Goal: Answer question/provide support

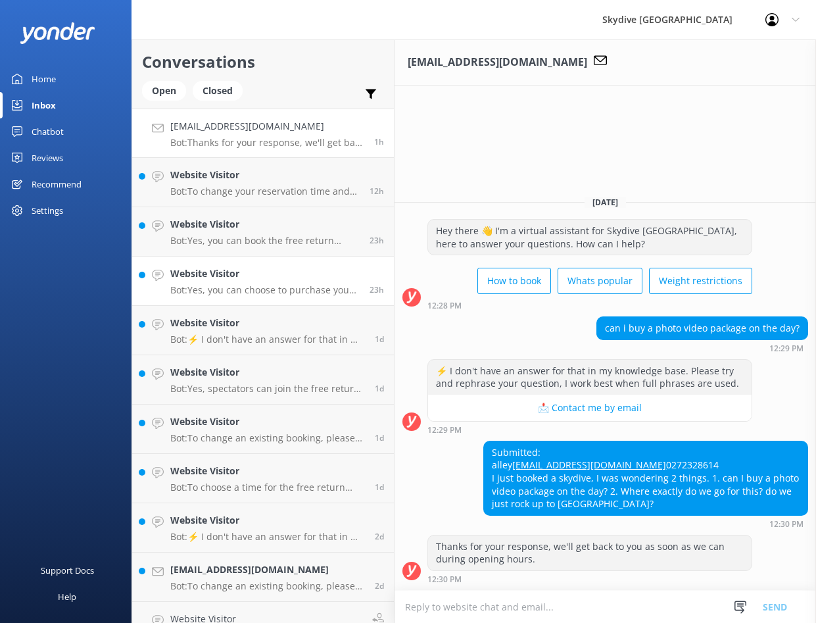
click at [281, 287] on p "Bot: Yes, you can choose to purchase your videos and photos on the day of your …" at bounding box center [264, 290] width 189 height 12
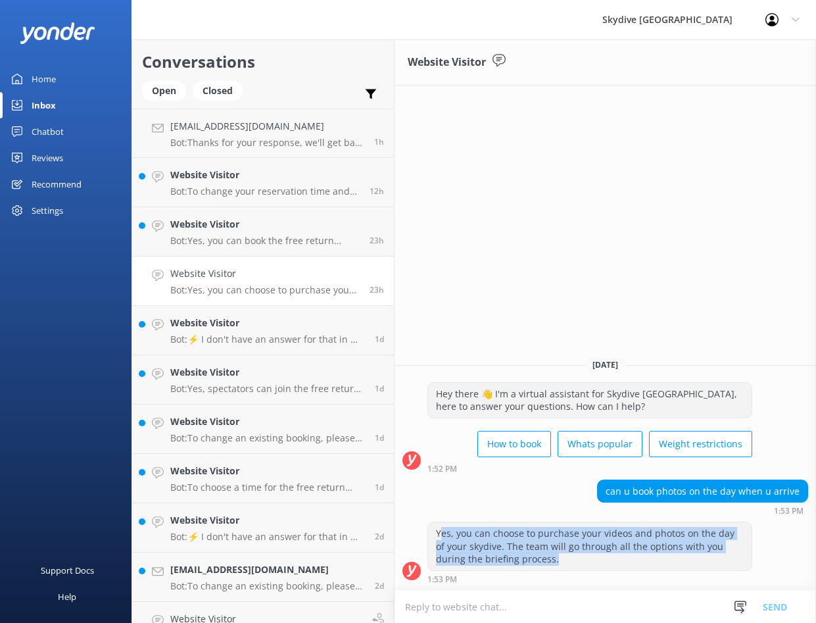
drag, startPoint x: 439, startPoint y: 534, endPoint x: 586, endPoint y: 561, distance: 149.8
click at [586, 561] on div "Yes, you can choose to purchase your videos and photos on the day of your skydi…" at bounding box center [590, 546] width 324 height 48
drag, startPoint x: 438, startPoint y: 530, endPoint x: 534, endPoint y: 555, distance: 98.6
click at [534, 555] on div "Yes, you can choose to purchase your videos and photos on the day of your skydi…" at bounding box center [590, 546] width 324 height 48
copy div "Yes, you can choose to purchase your videos and photos on the day of your skydi…"
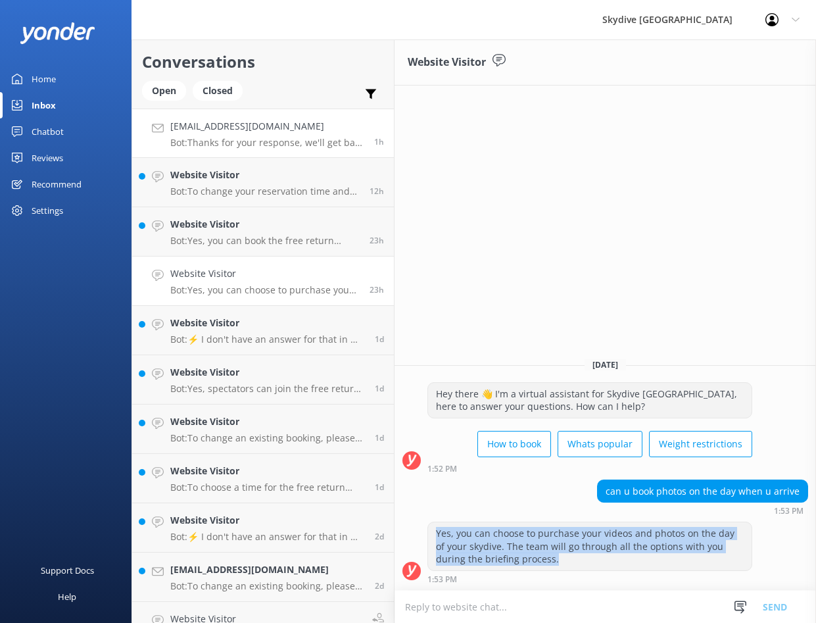
click at [239, 147] on p "Bot: Thanks for your response, we'll get back to you as soon as we can during o…" at bounding box center [267, 143] width 194 height 12
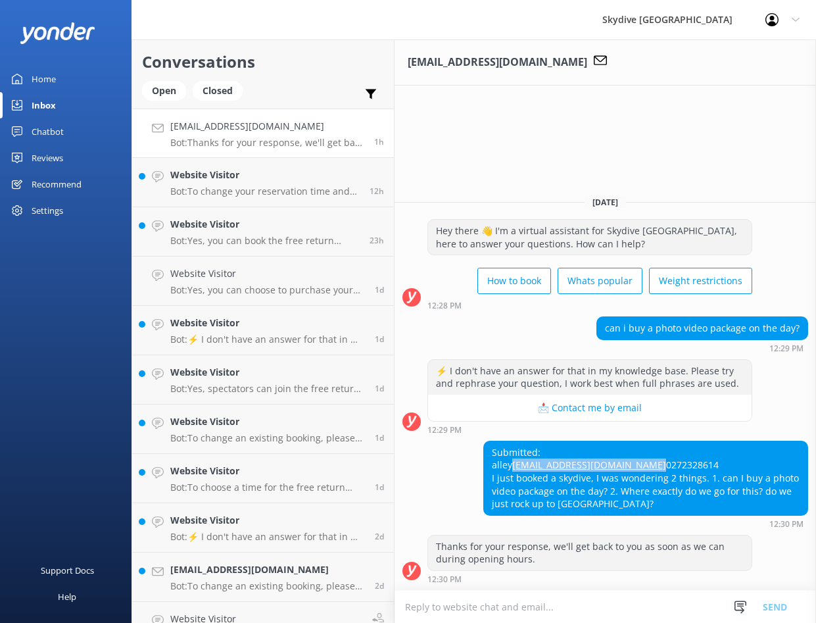
drag, startPoint x: 636, startPoint y: 455, endPoint x: 484, endPoint y: 453, distance: 152.0
click at [484, 453] on div "Submitted: alley [EMAIL_ADDRESS][DOMAIN_NAME] 0272328614 I just booked a skydiv…" at bounding box center [646, 478] width 324 height 74
copy link "[EMAIL_ADDRESS][DOMAIN_NAME]"
click at [280, 179] on h4 "Website Visitor" at bounding box center [264, 175] width 189 height 14
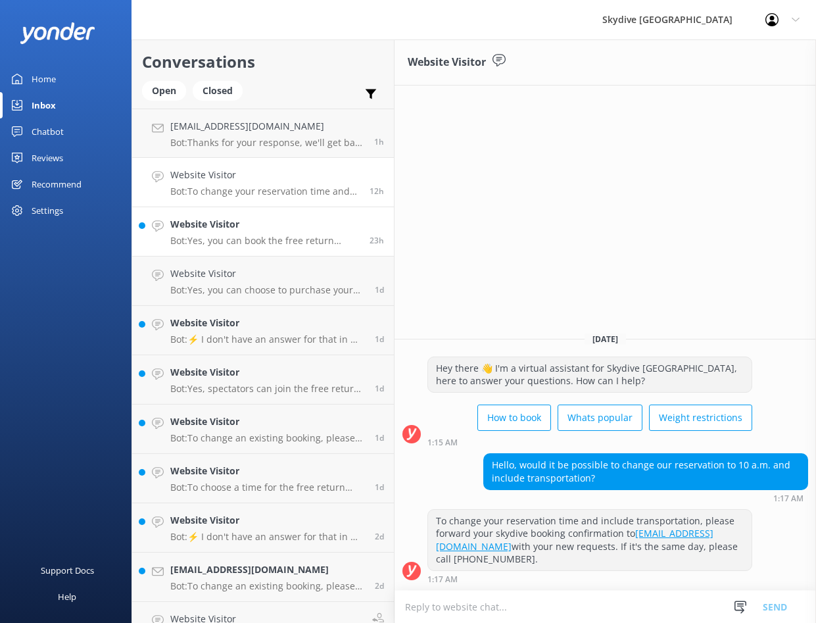
click at [258, 236] on p "Bot: Yes, you can book the free return pickup service from [GEOGRAPHIC_DATA] wh…" at bounding box center [264, 241] width 189 height 12
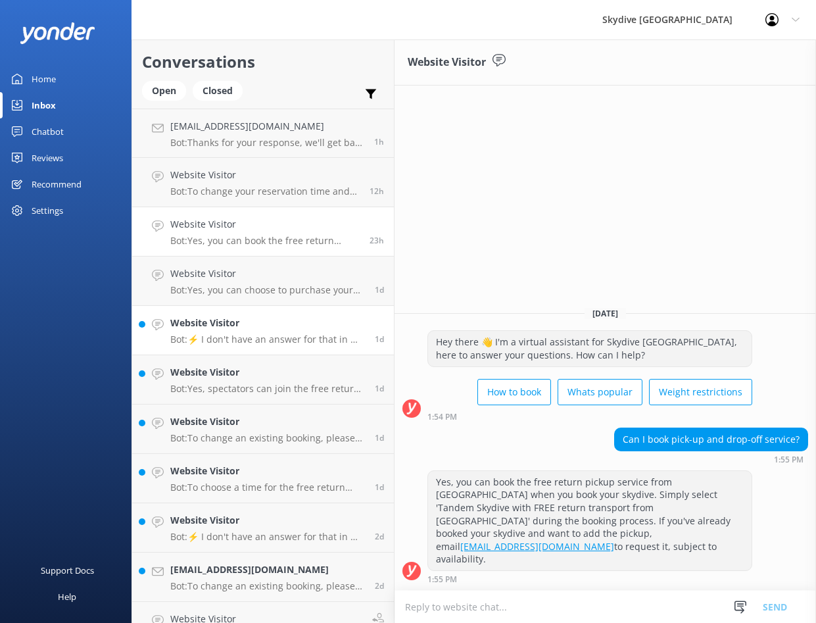
click at [250, 324] on h4 "Website Visitor" at bounding box center [267, 323] width 195 height 14
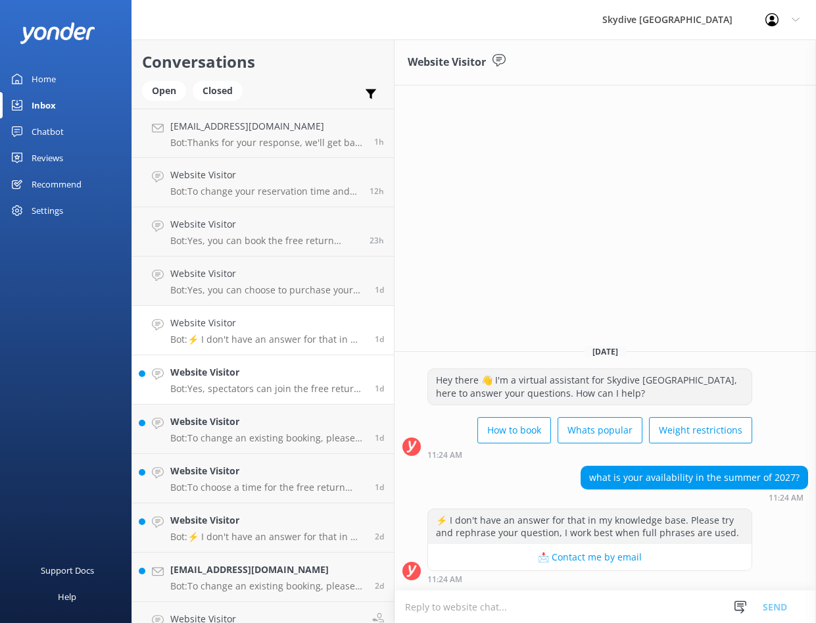
click at [261, 382] on div "Website Visitor Bot: Yes, spectators can join the free return transport from [G…" at bounding box center [267, 379] width 195 height 29
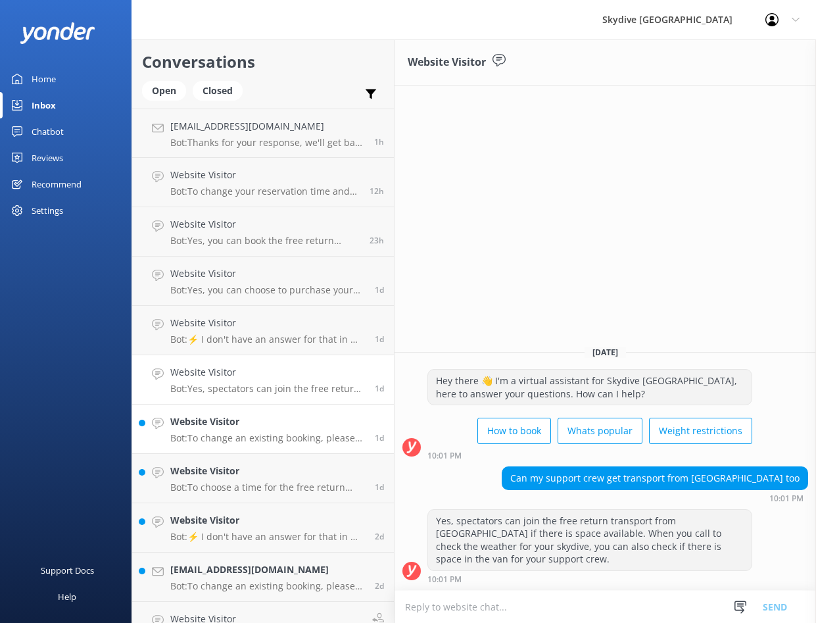
click at [282, 411] on link "Website Visitor Bot: To change an existing booking, please forward your skydive…" at bounding box center [263, 429] width 262 height 49
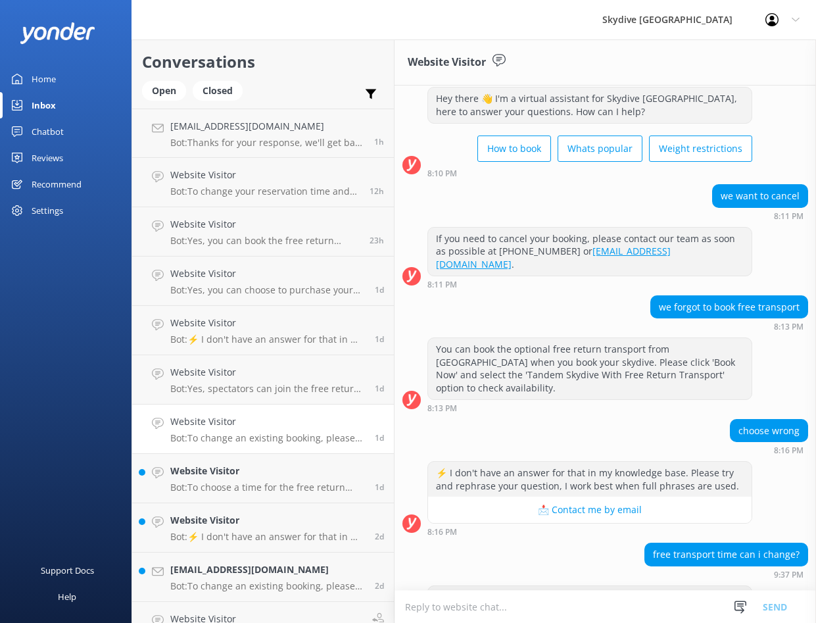
scroll to position [83, 0]
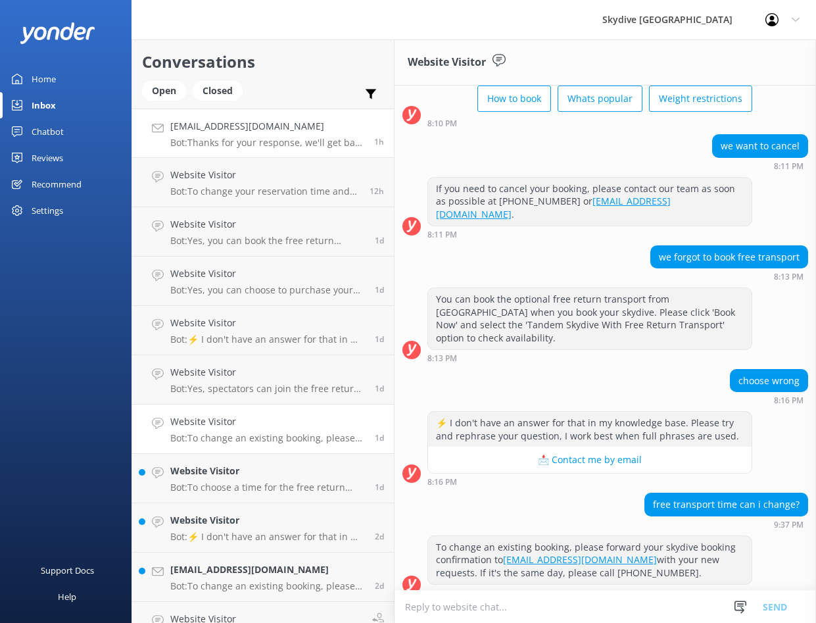
click at [259, 147] on p "Bot: Thanks for your response, we'll get back to you as soon as we can during o…" at bounding box center [267, 143] width 194 height 12
